Goal: Find specific page/section: Find specific page/section

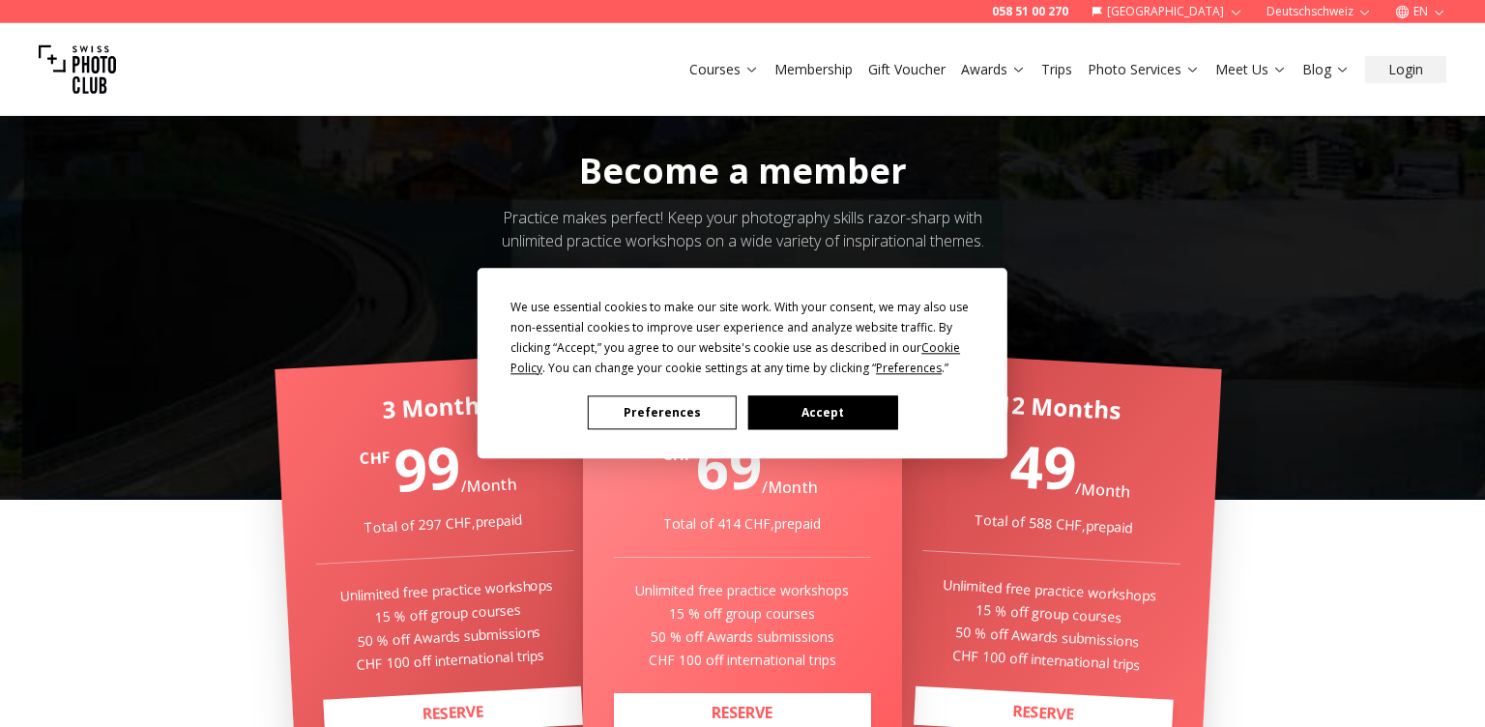
scroll to position [209, 0]
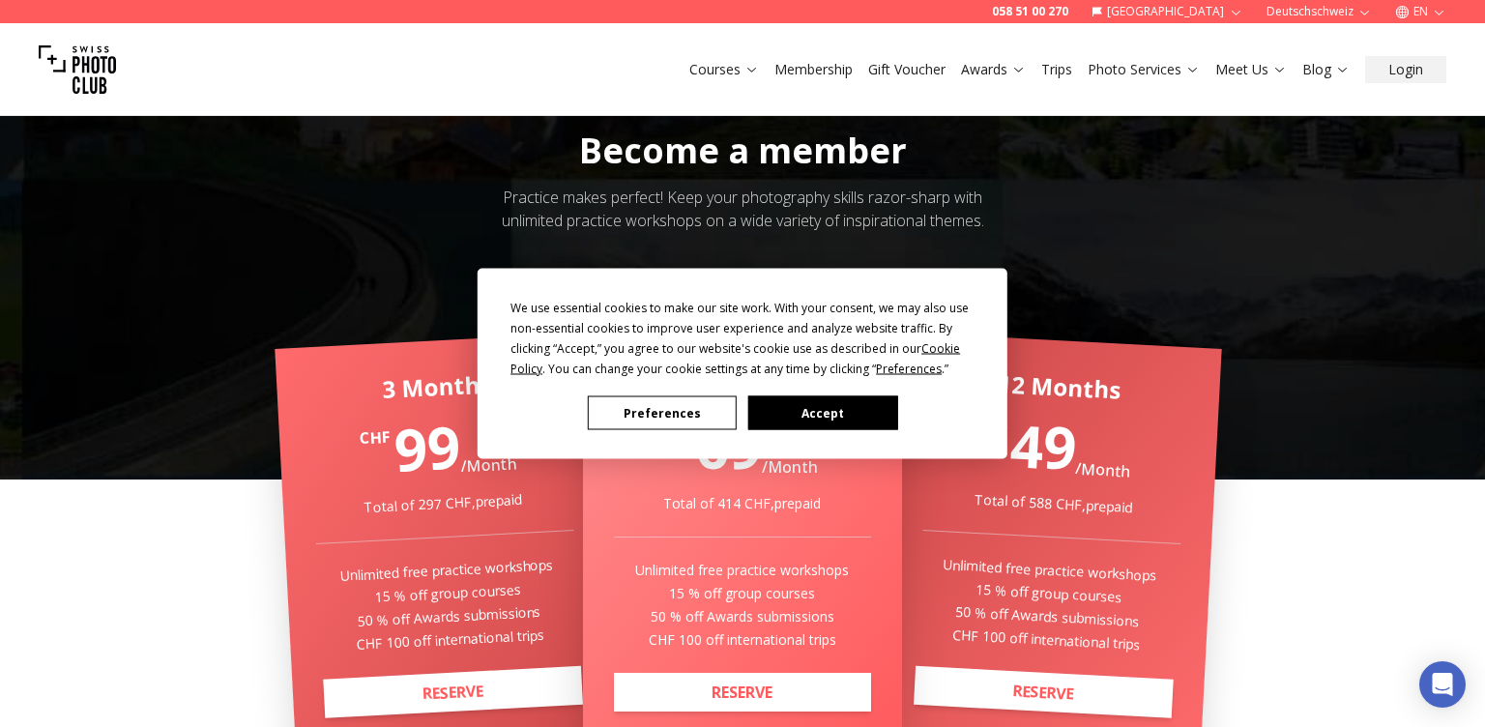
click at [801, 421] on button "Accept" at bounding box center [822, 413] width 149 height 34
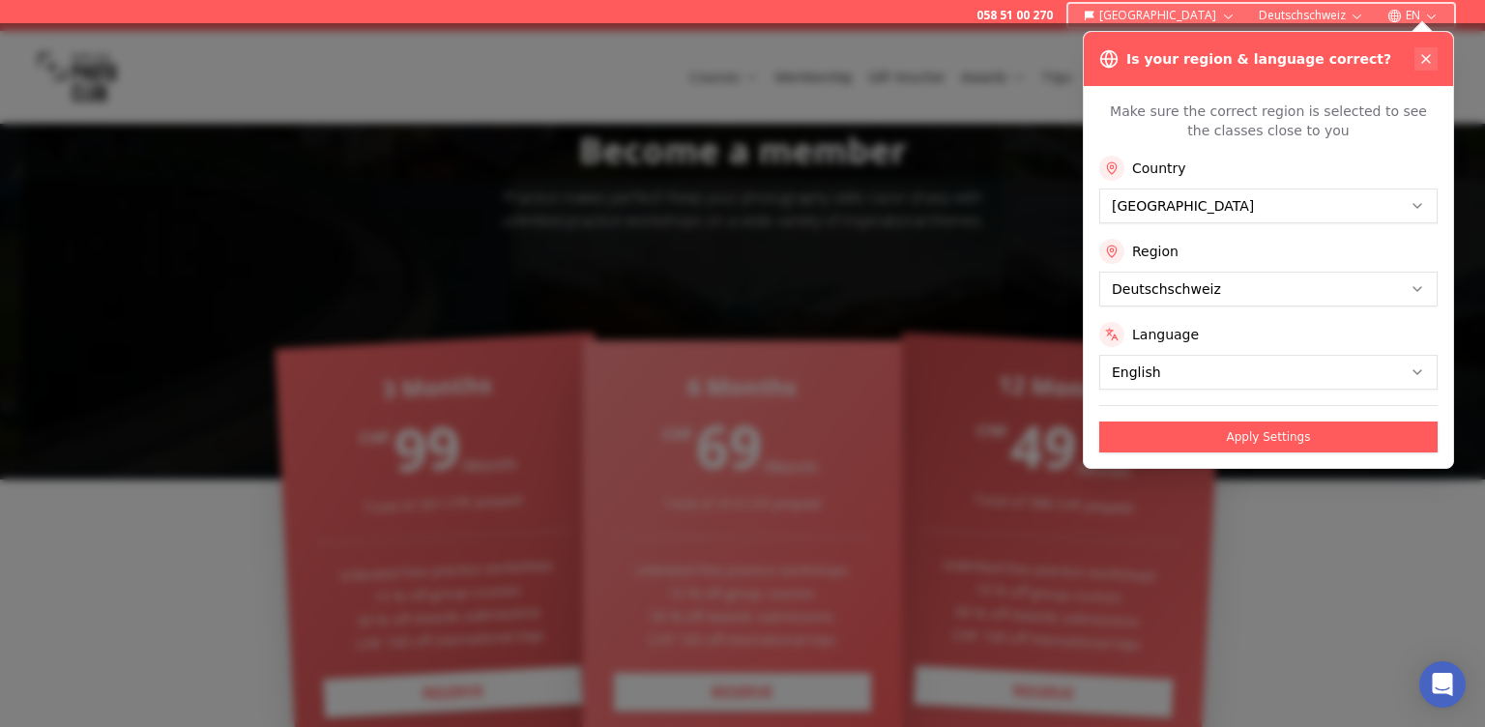
click at [1427, 59] on icon at bounding box center [1426, 59] width 8 height 8
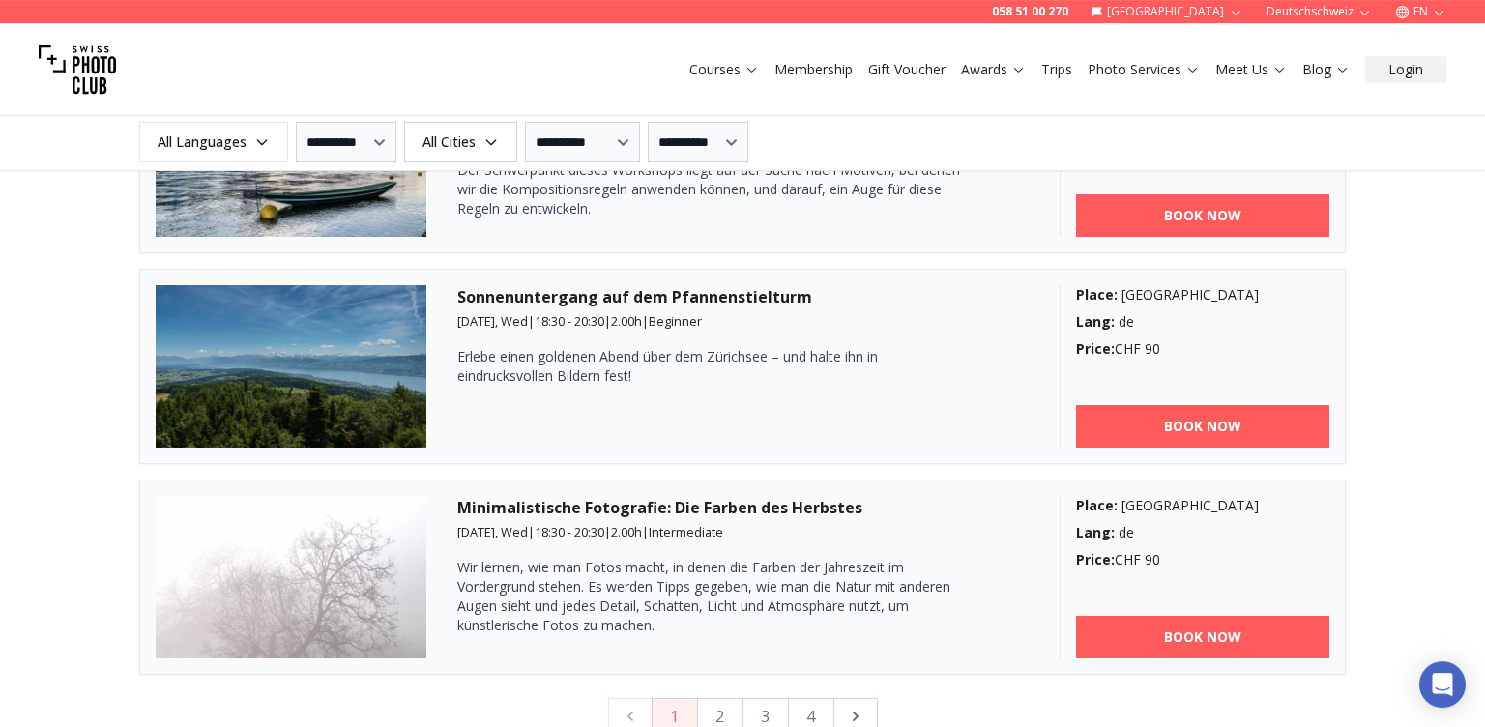
scroll to position [5219, 0]
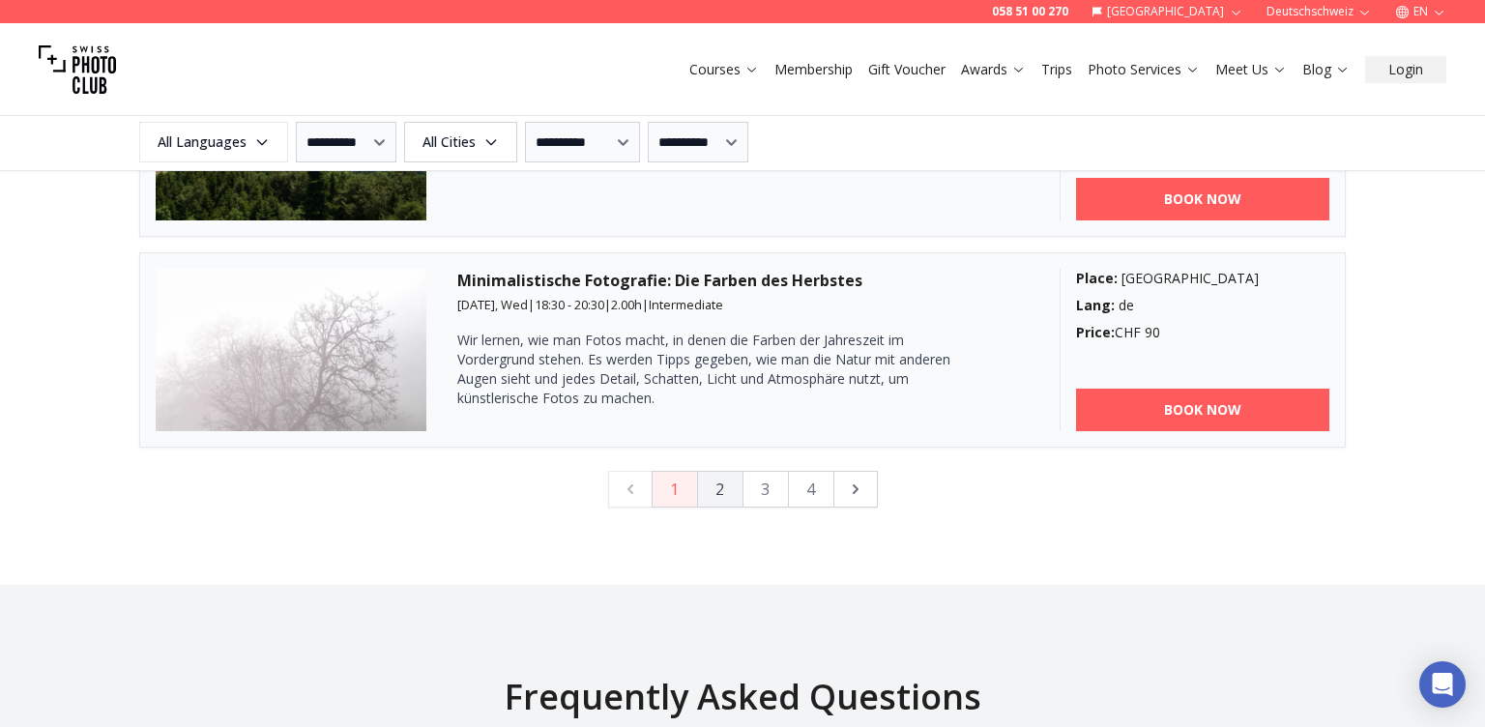
click at [728, 479] on button "2" at bounding box center [720, 489] width 46 height 37
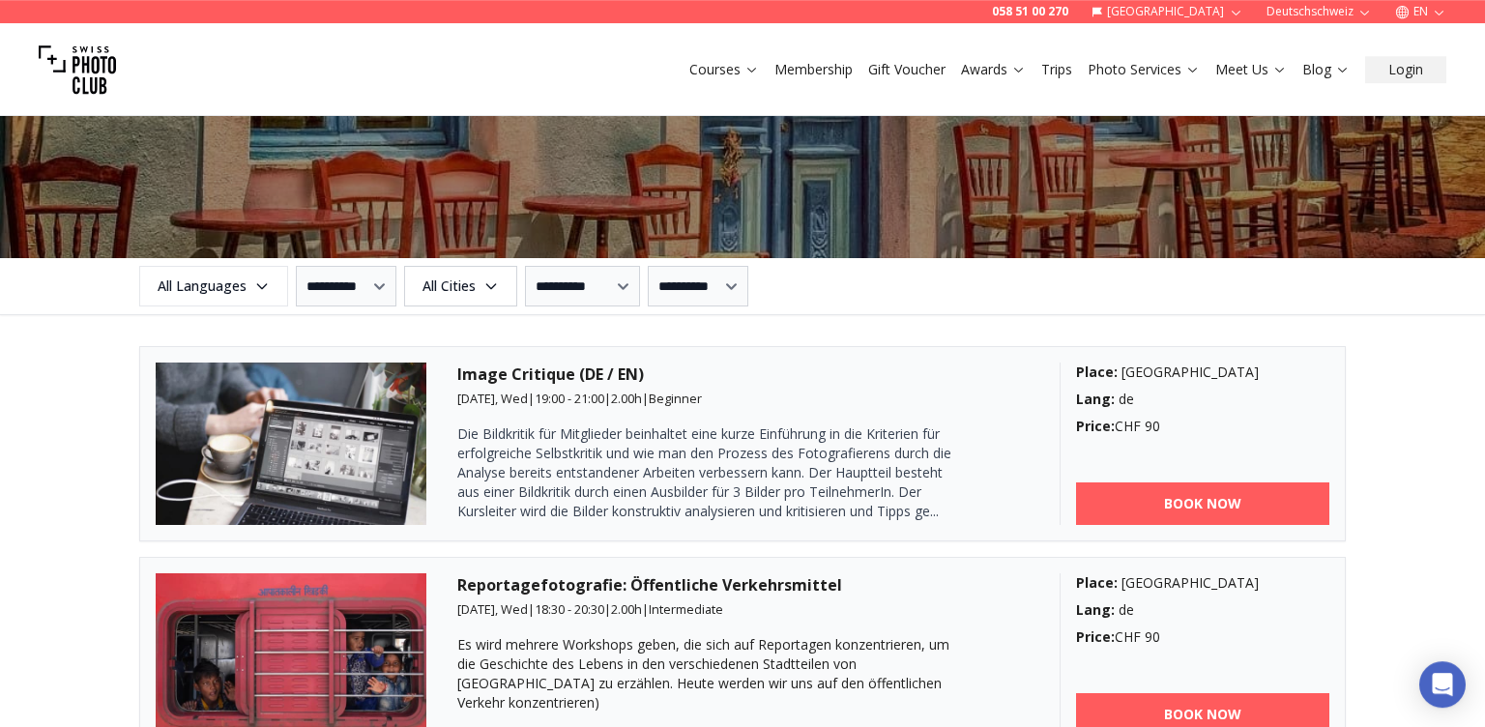
scroll to position [2133, 0]
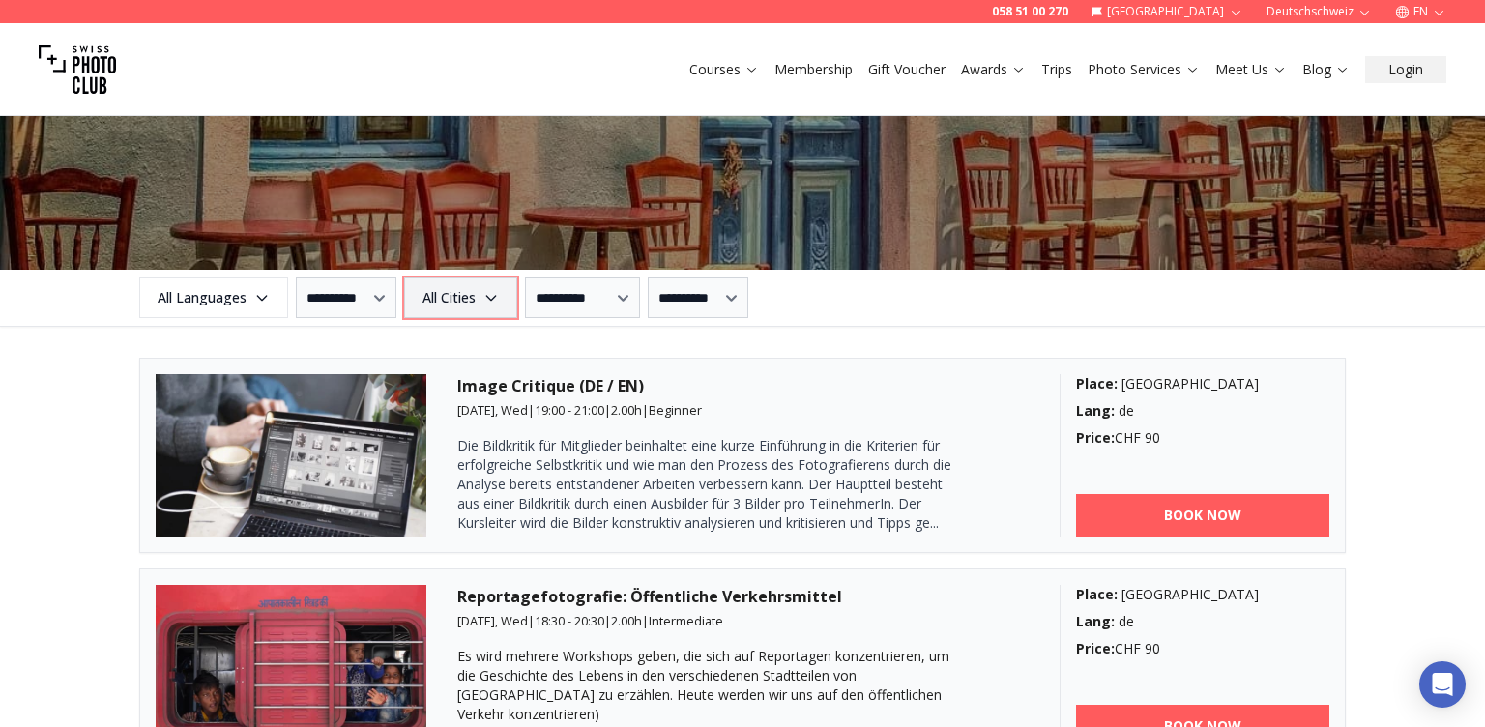
click at [514, 293] on span "All Cities" at bounding box center [460, 297] width 107 height 35
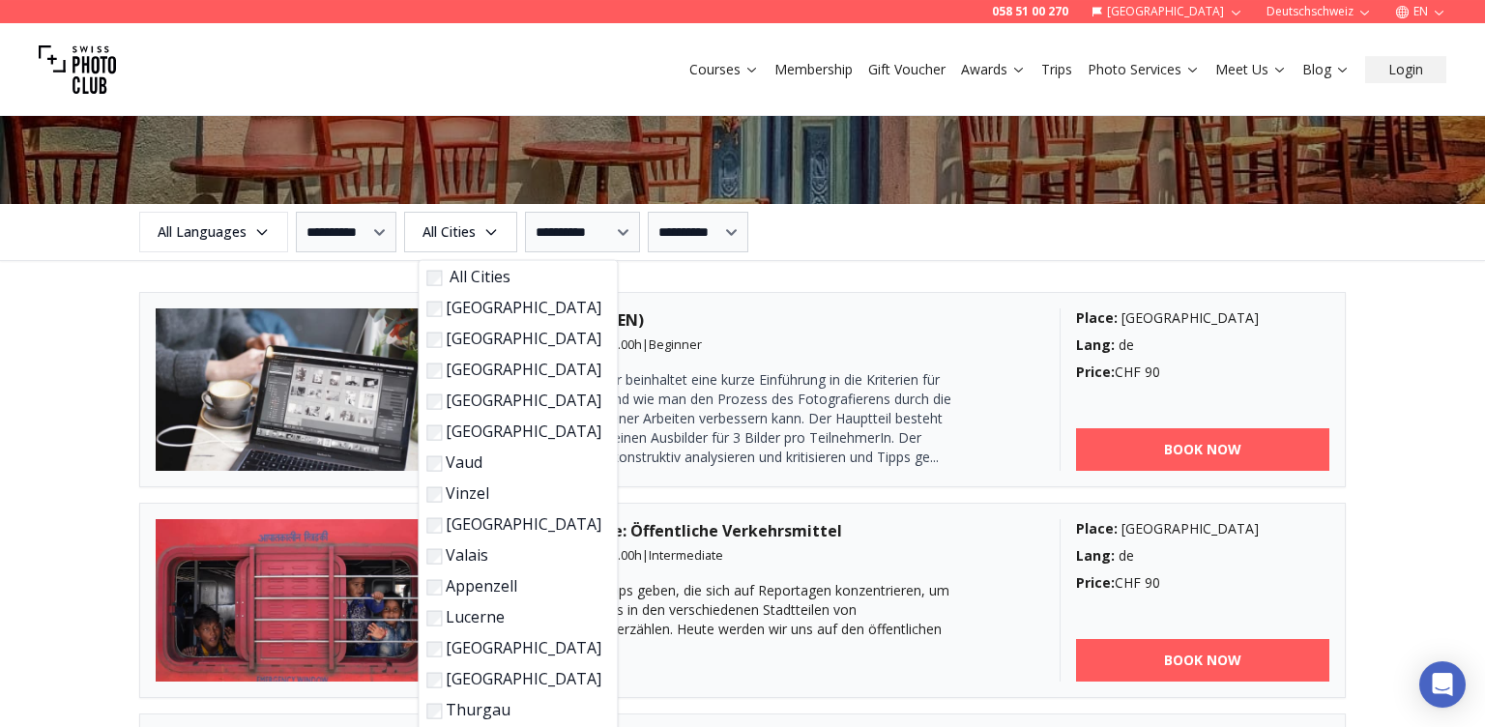
scroll to position [2237, 0]
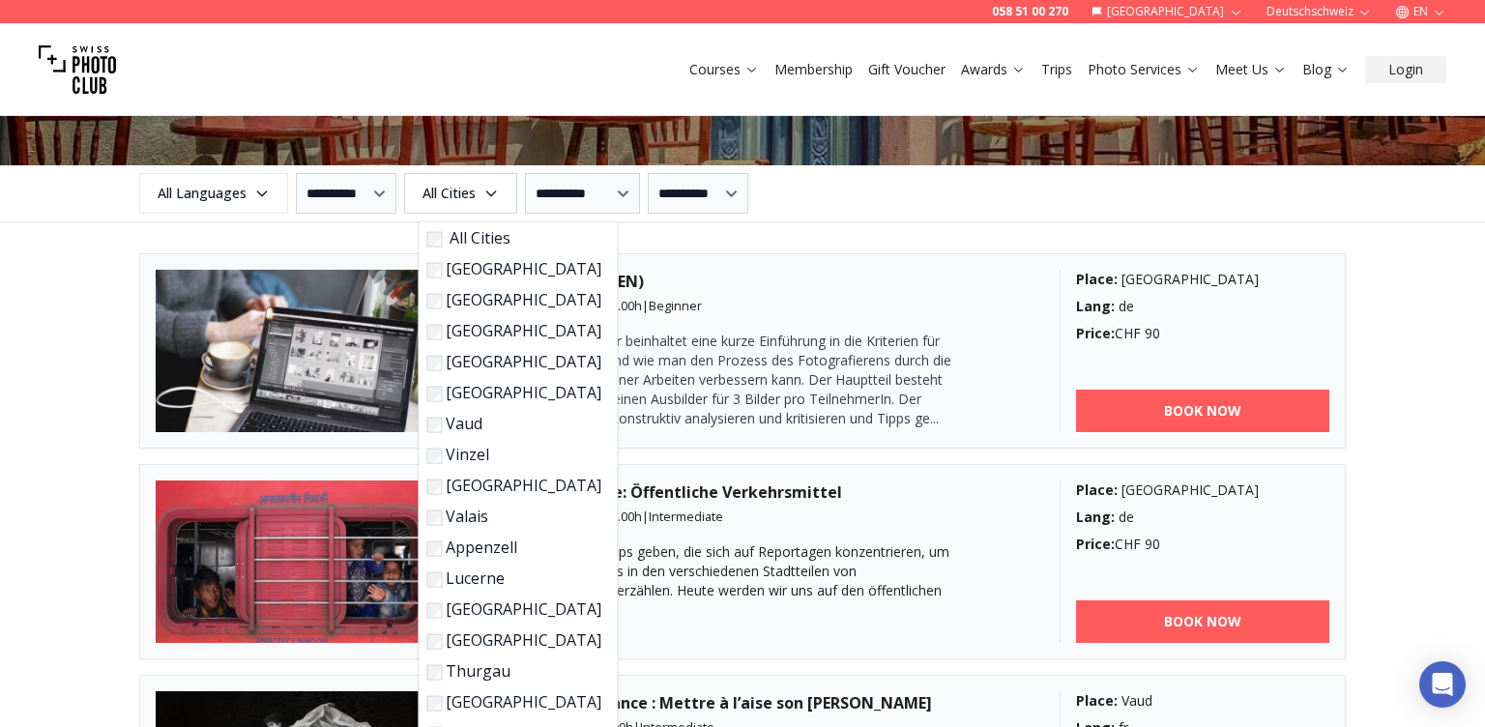
click at [465, 476] on label "[GEOGRAPHIC_DATA]" at bounding box center [513, 485] width 175 height 23
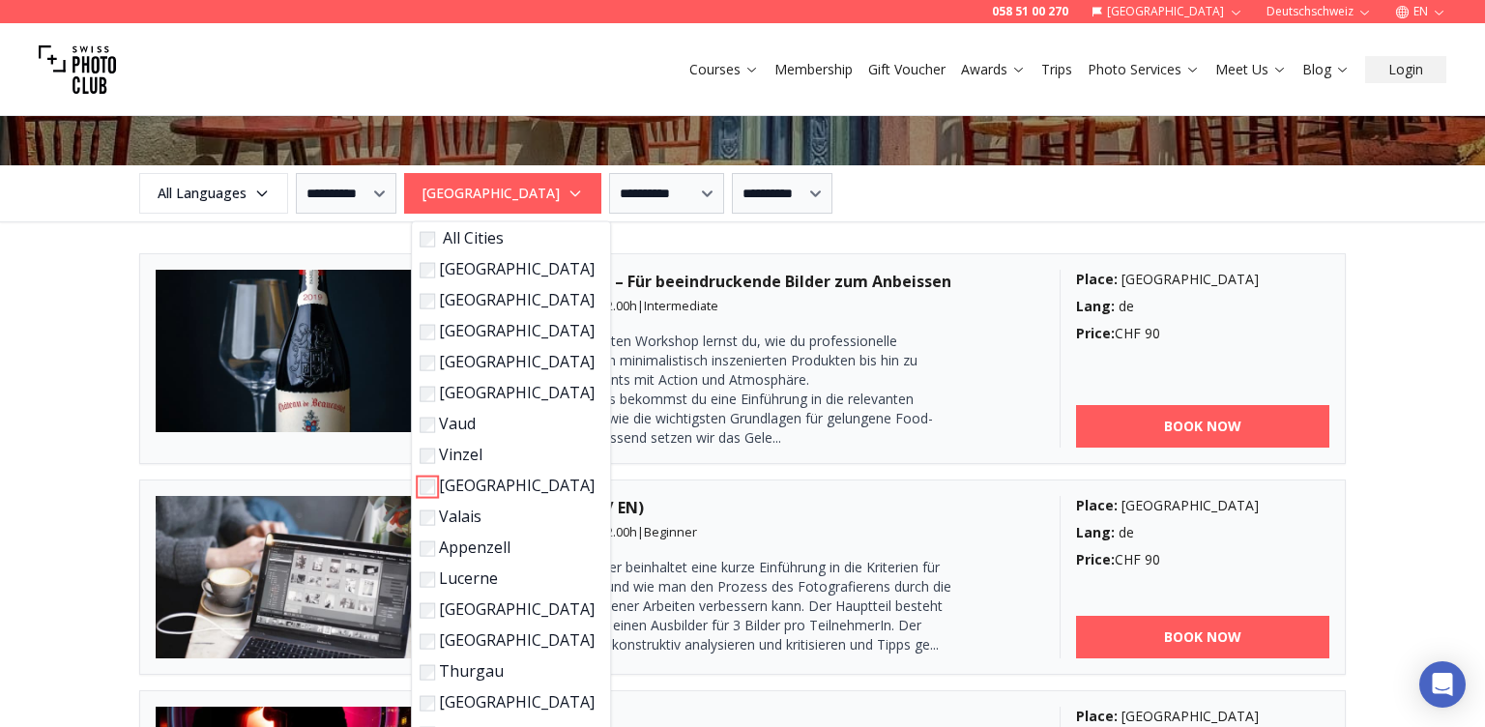
click at [889, 191] on div "**********" at bounding box center [742, 193] width 1237 height 41
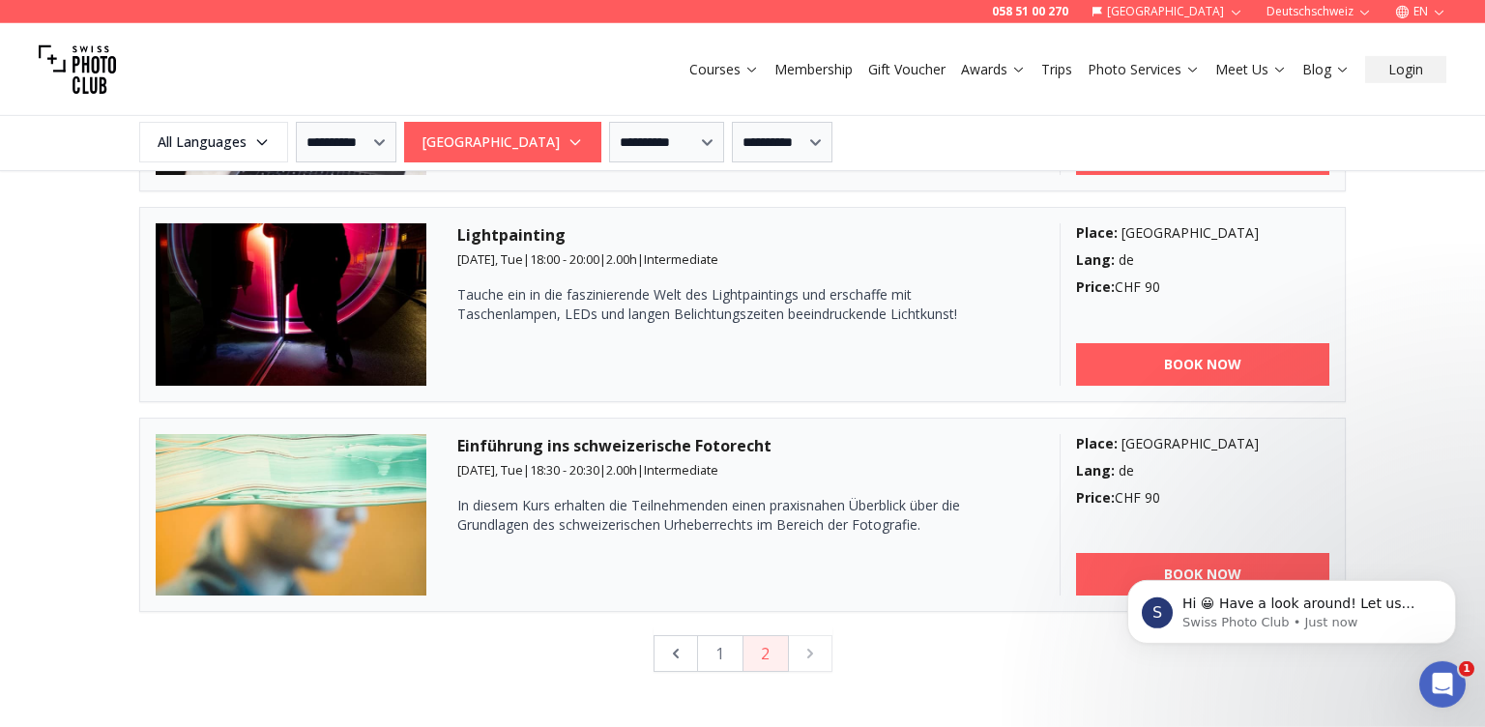
scroll to position [2759, 0]
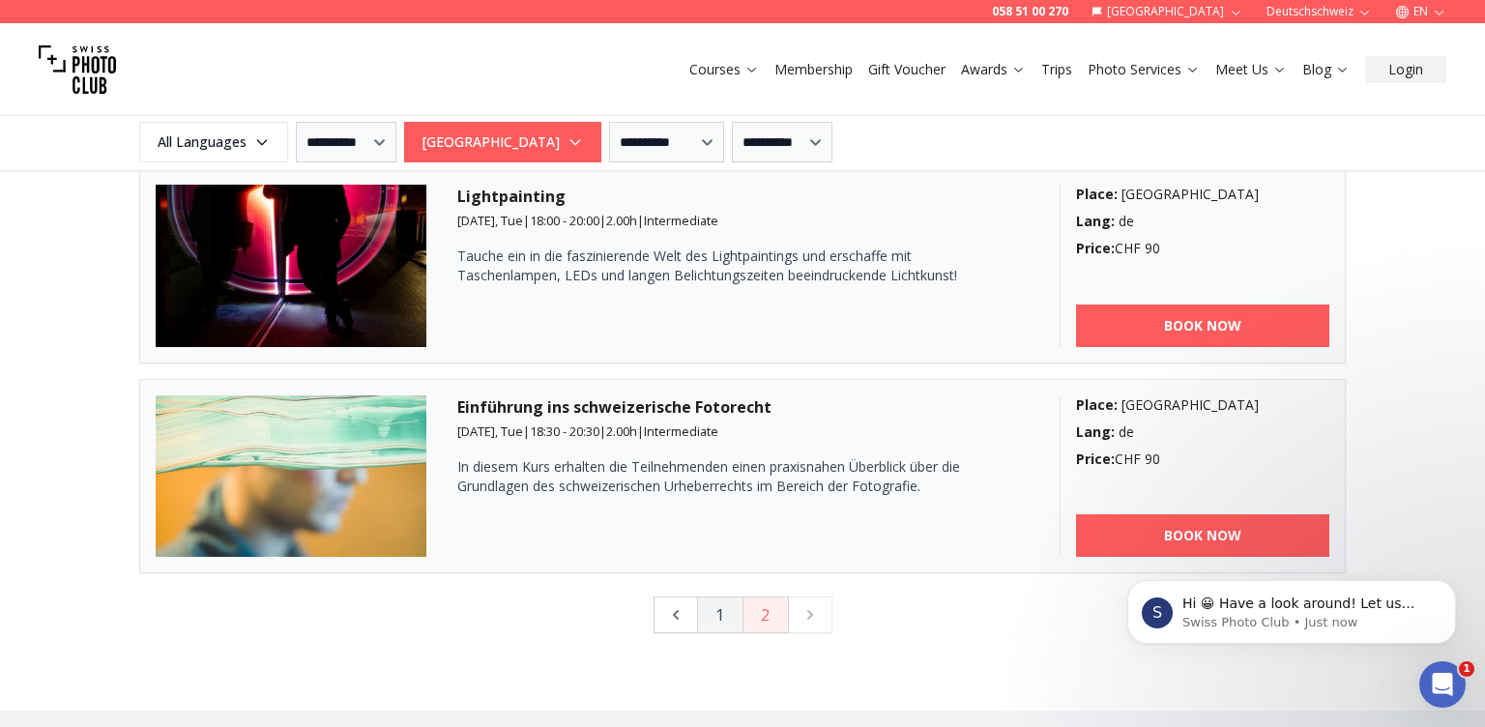
click at [727, 617] on button "1" at bounding box center [720, 614] width 46 height 37
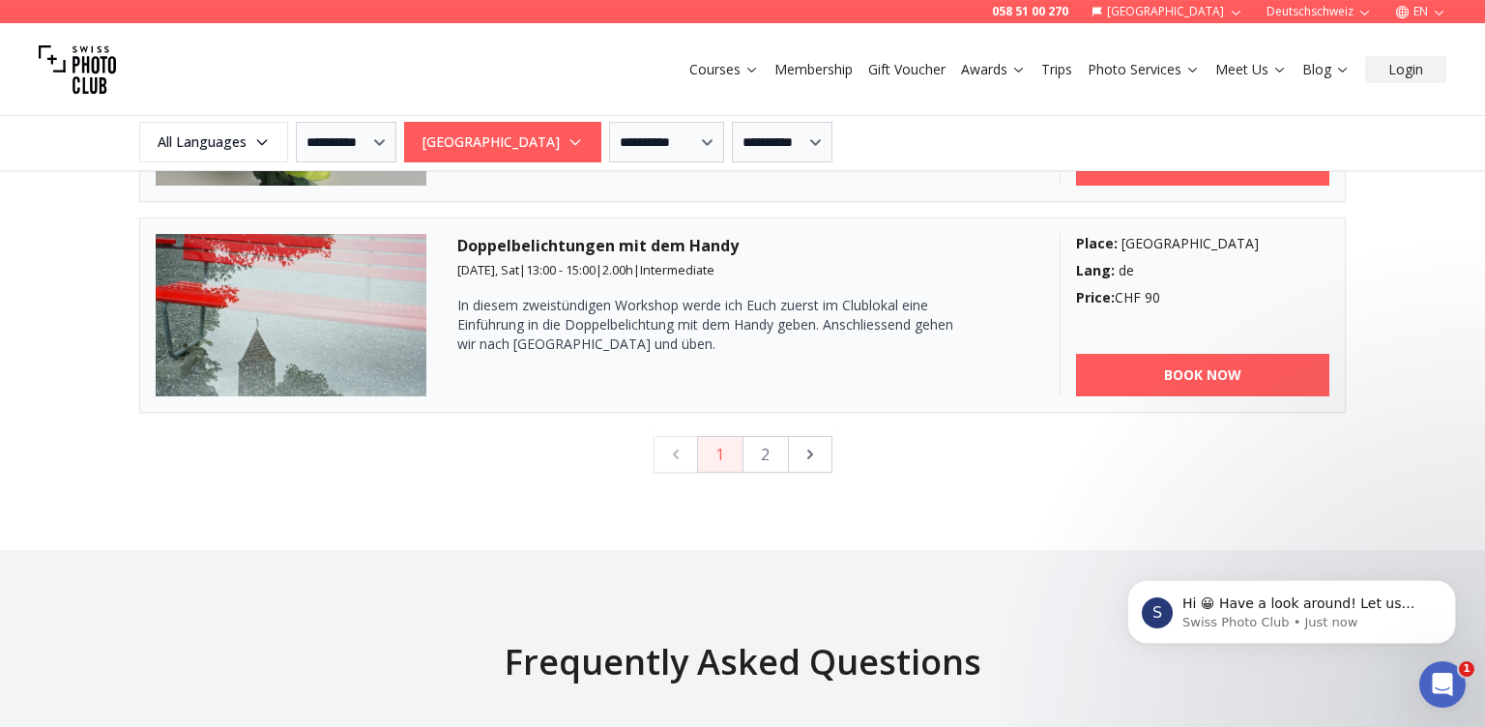
scroll to position [5275, 0]
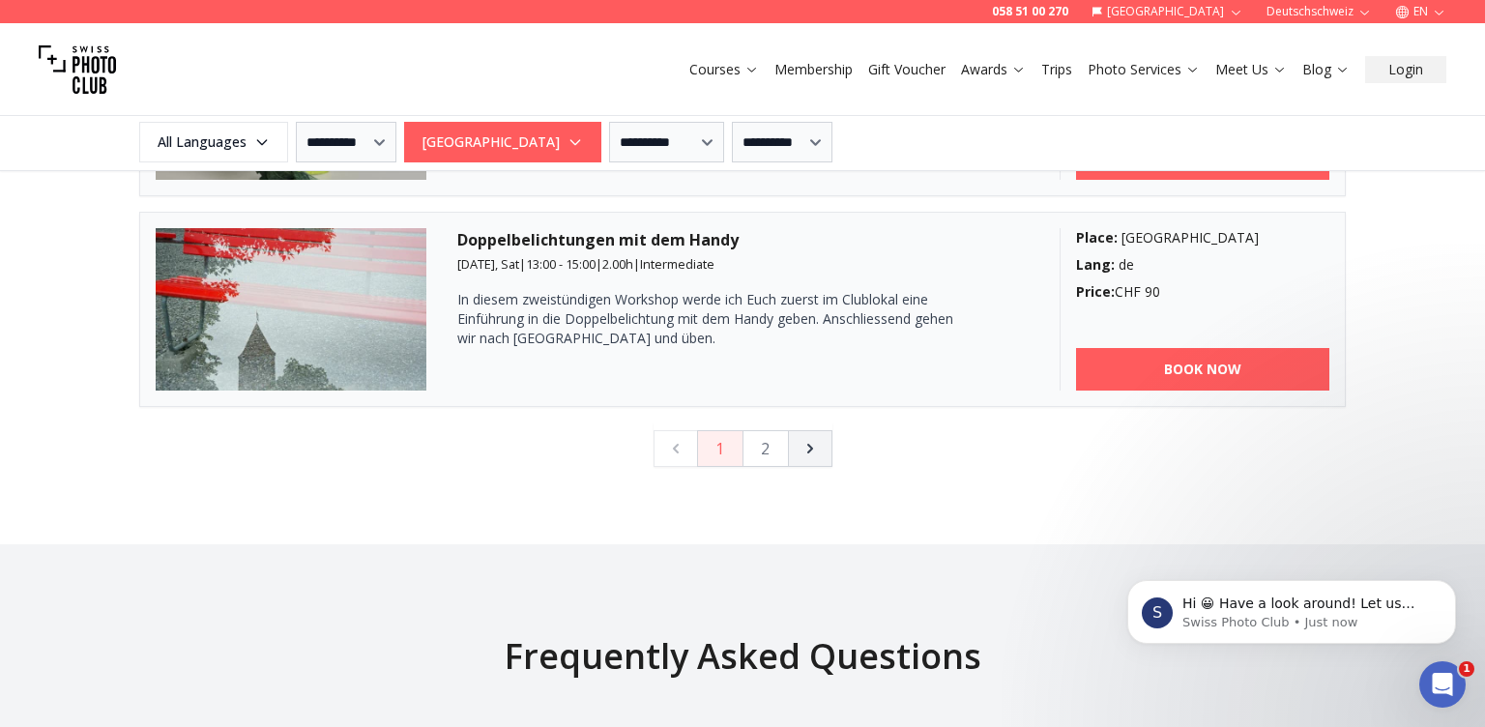
click at [818, 443] on icon "button" at bounding box center [809, 448] width 19 height 19
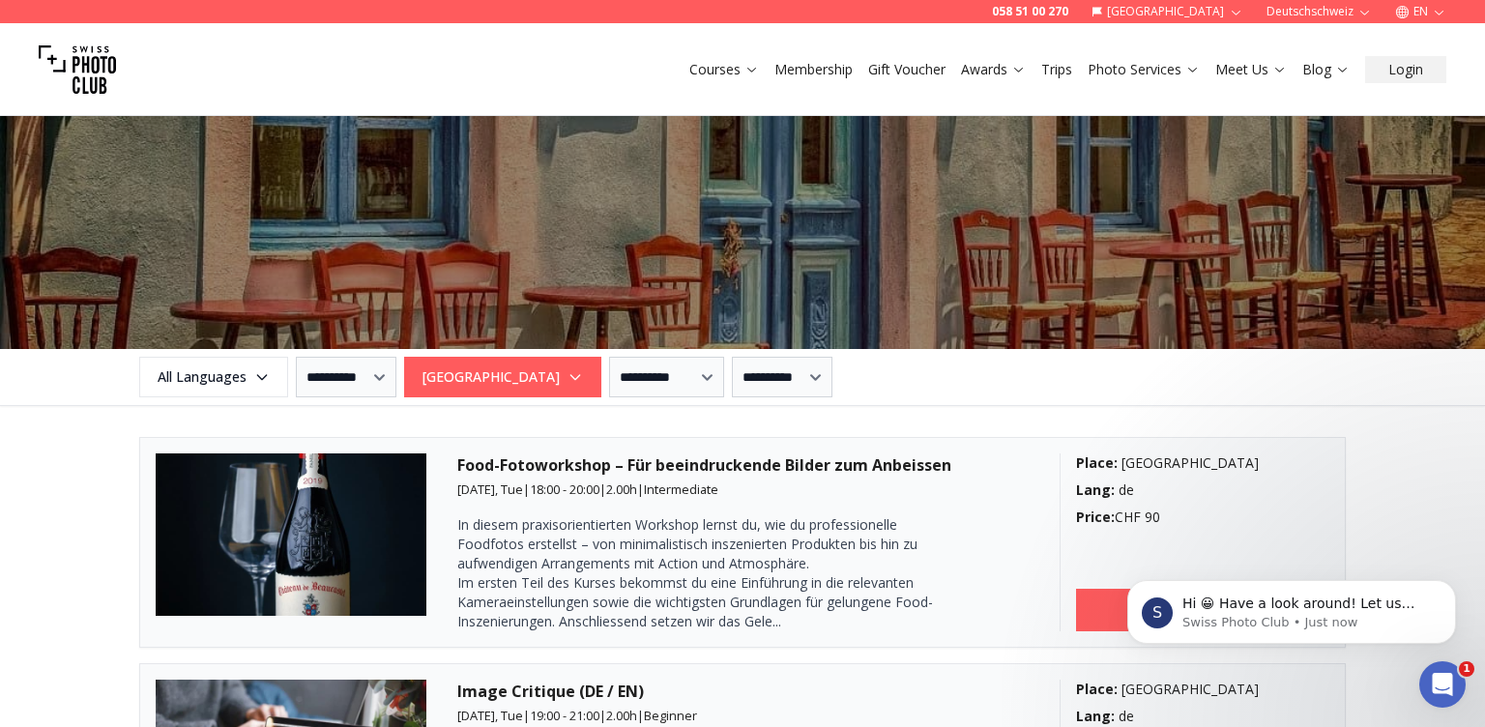
scroll to position [1989, 0]
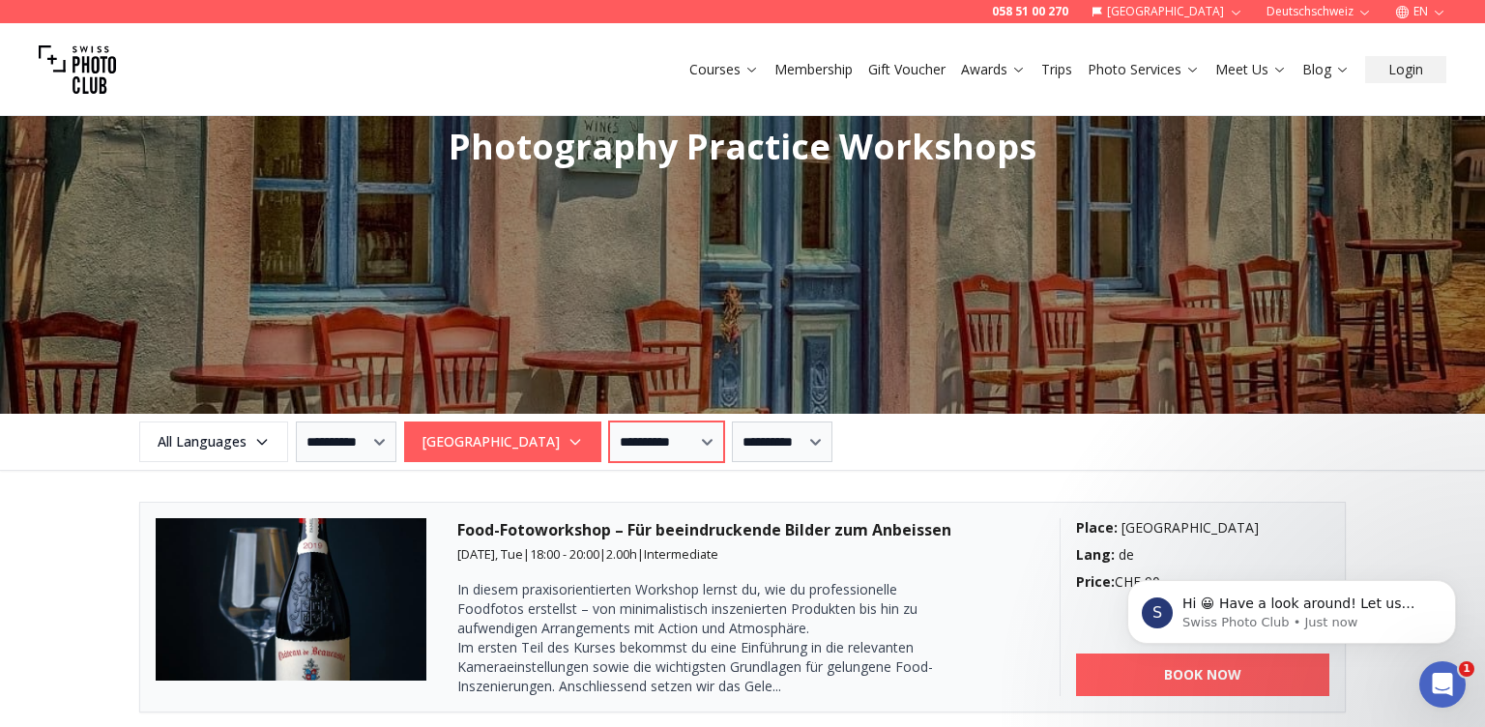
click at [609, 421] on select "**********" at bounding box center [666, 441] width 115 height 41
select select "*"
click option "**********" at bounding box center [0, 0] width 0 height 0
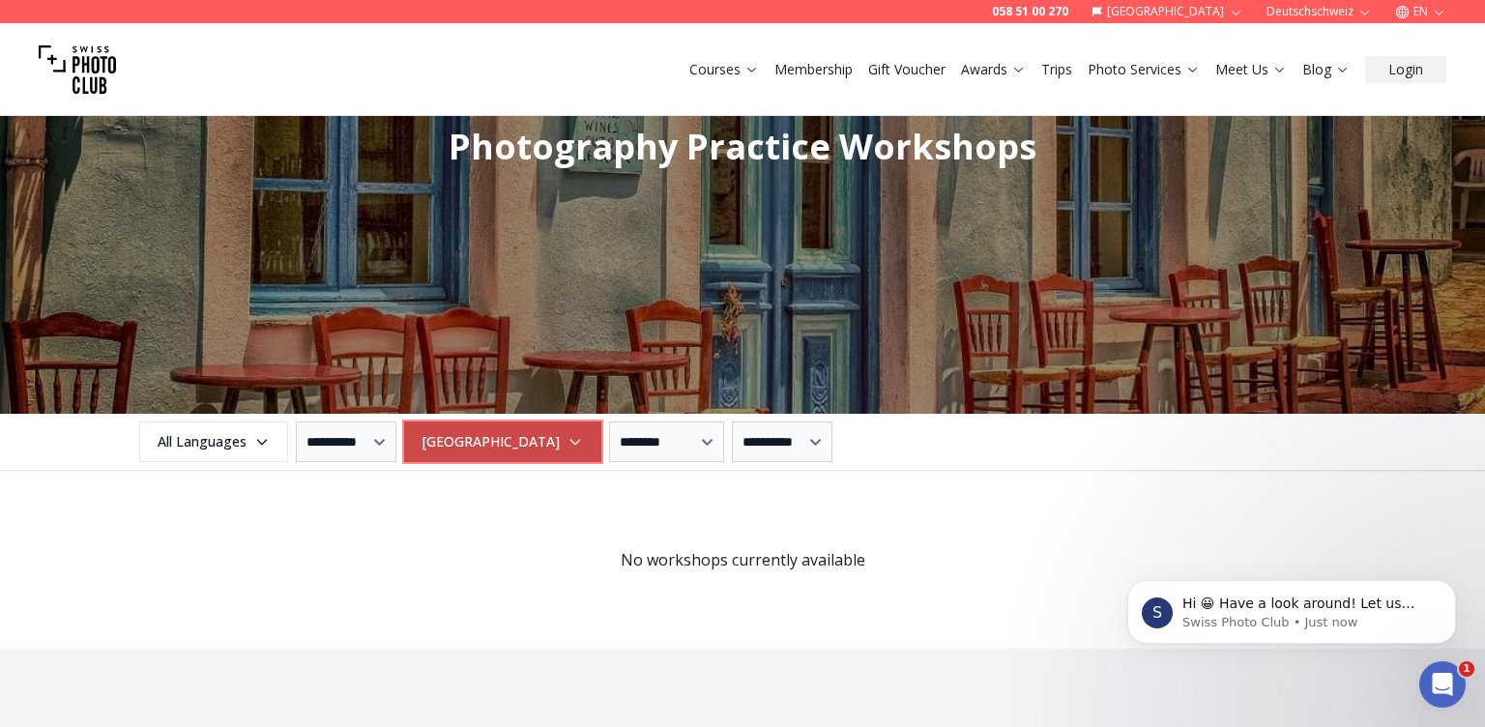
click at [507, 442] on span "[GEOGRAPHIC_DATA]" at bounding box center [502, 441] width 191 height 35
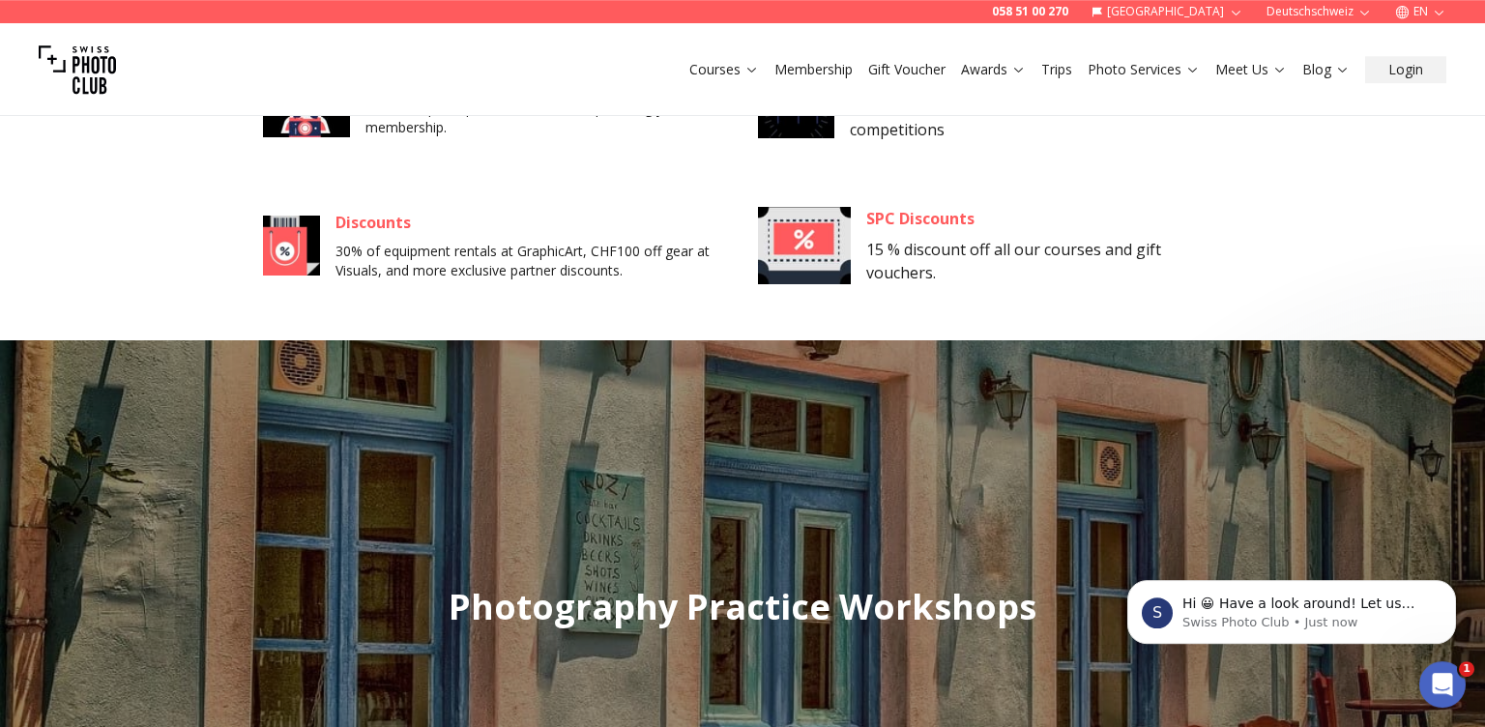
click at [712, 299] on div "**********" at bounding box center [742, 701] width 1485 height 815
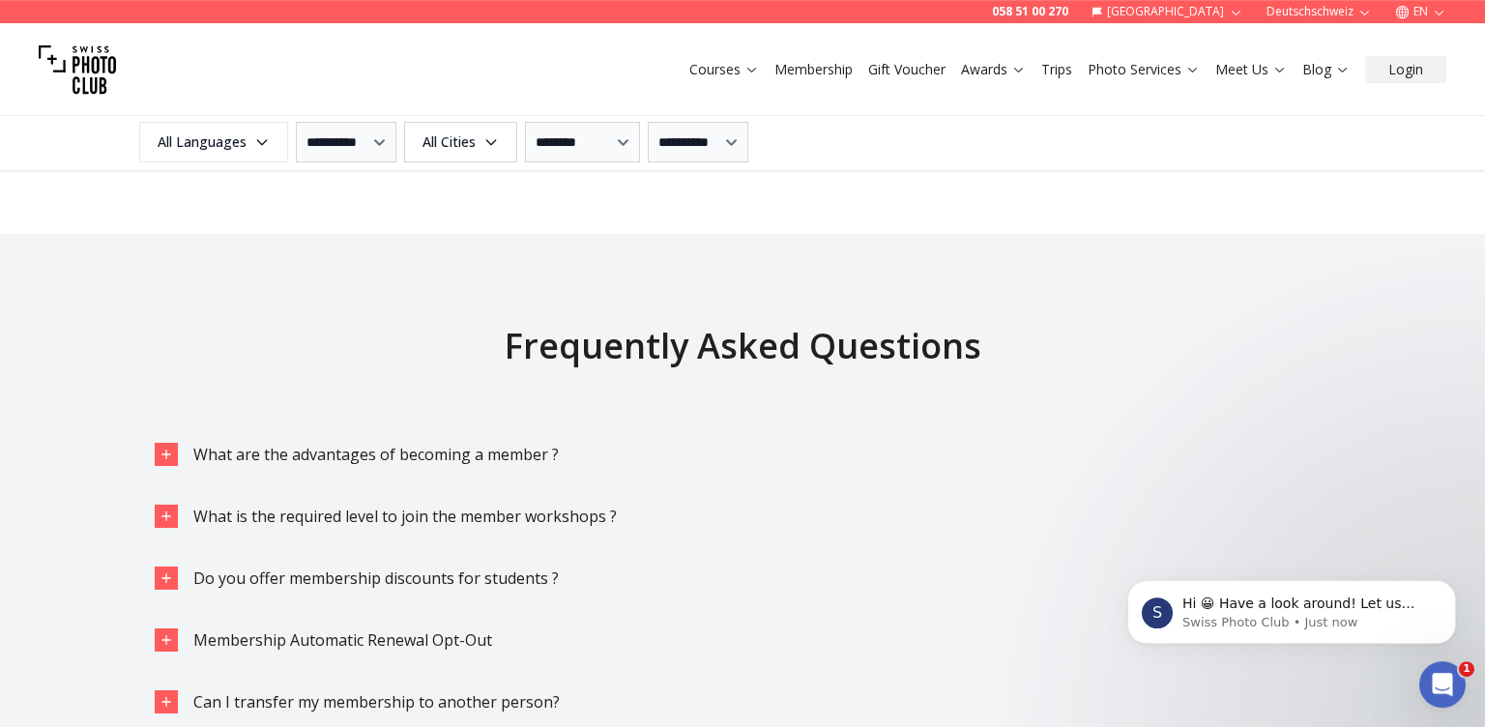
scroll to position [2051, 0]
